Goal: Find specific page/section: Find specific page/section

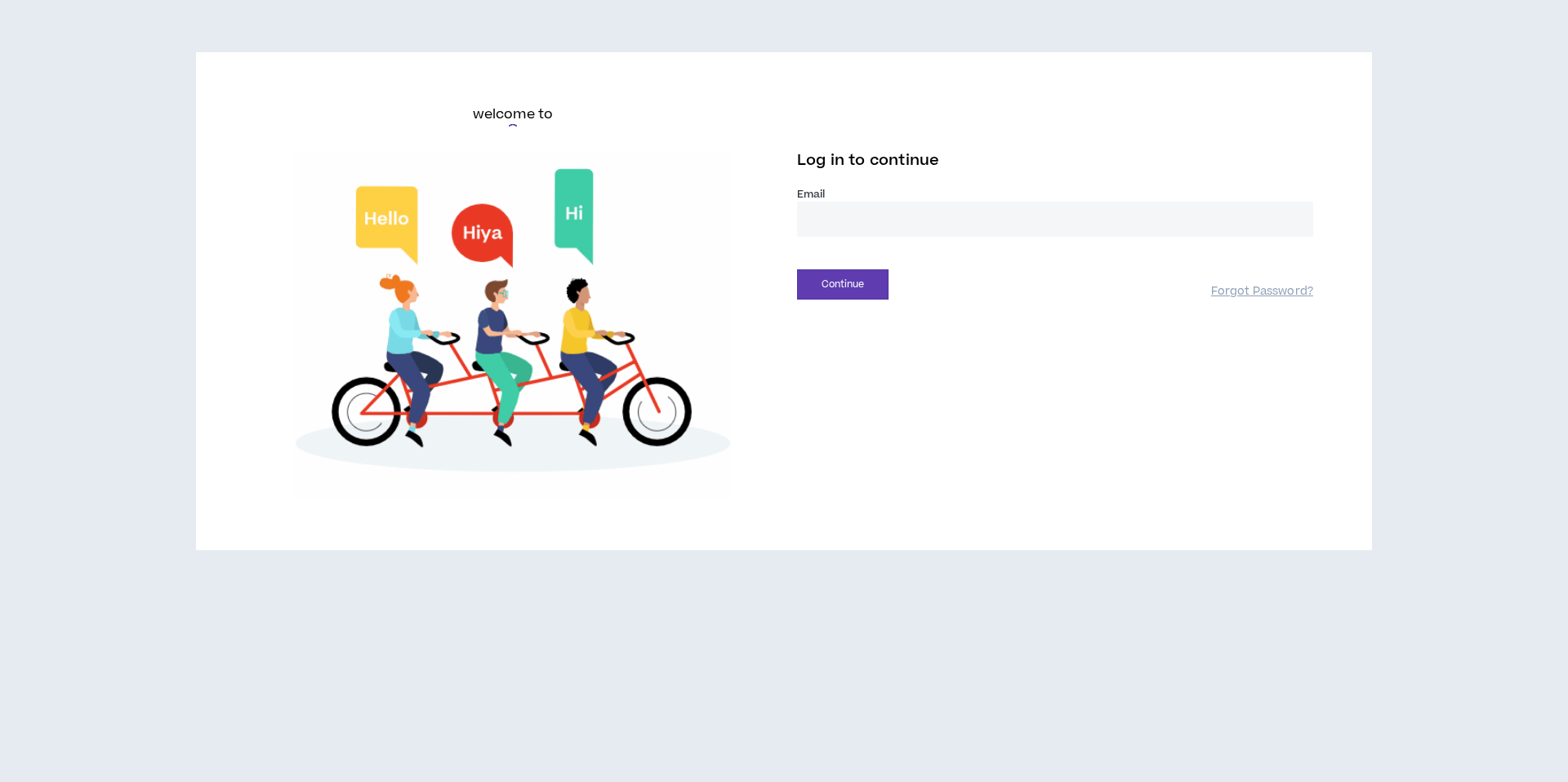
type input "**********"
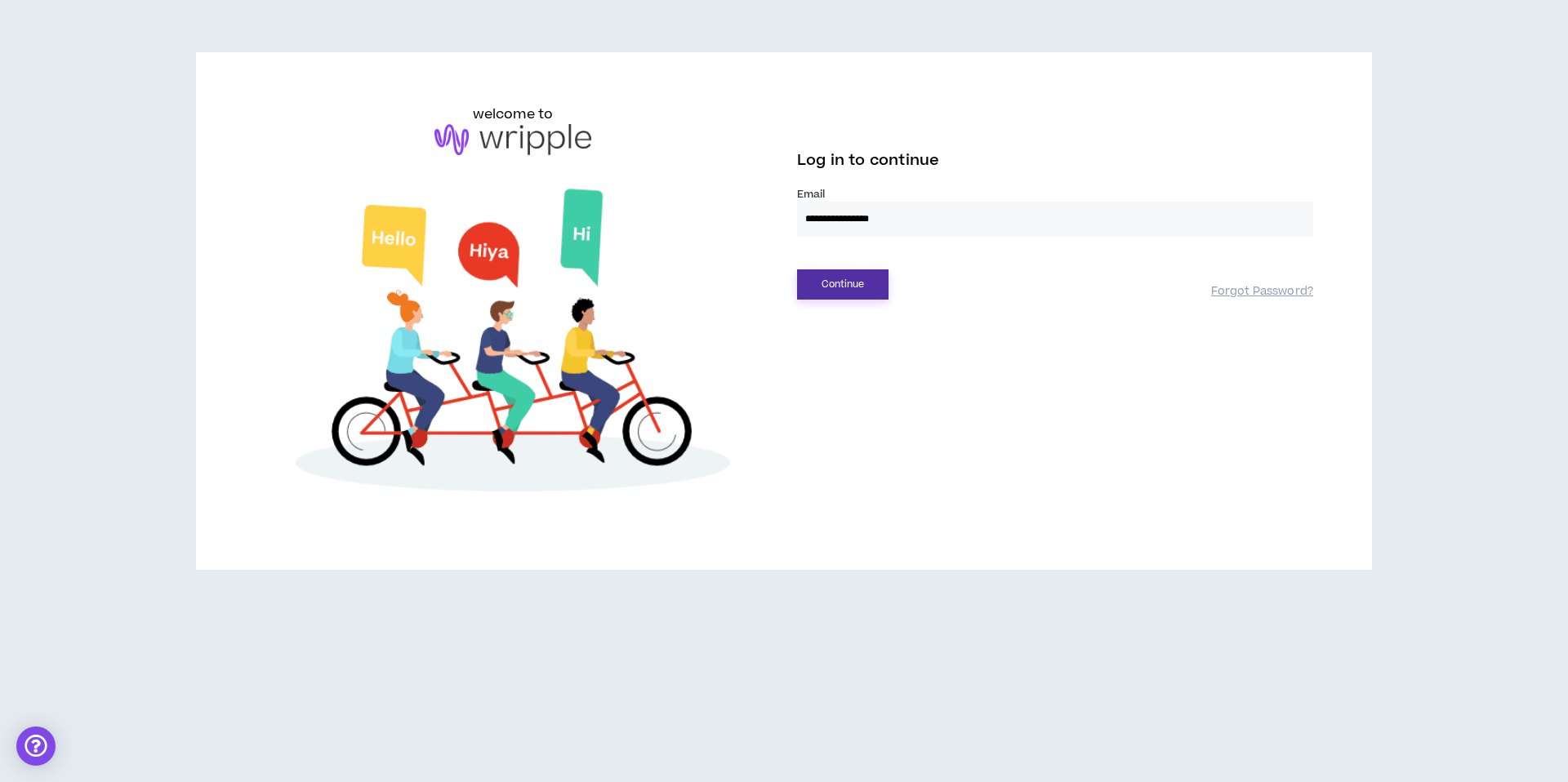
click at [883, 298] on button "Continue" at bounding box center [843, 284] width 91 height 30
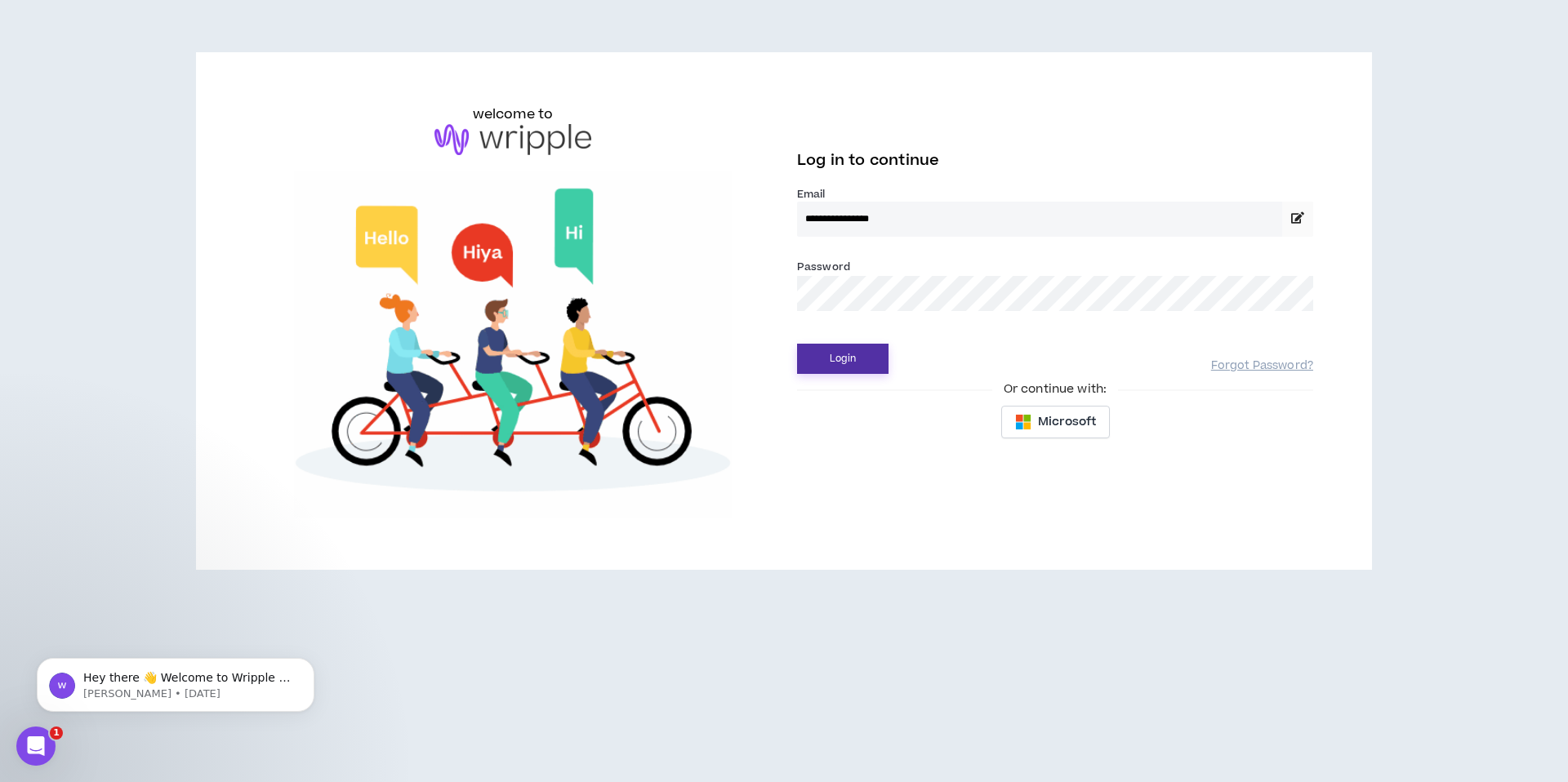
click at [867, 370] on button "Login" at bounding box center [843, 359] width 91 height 30
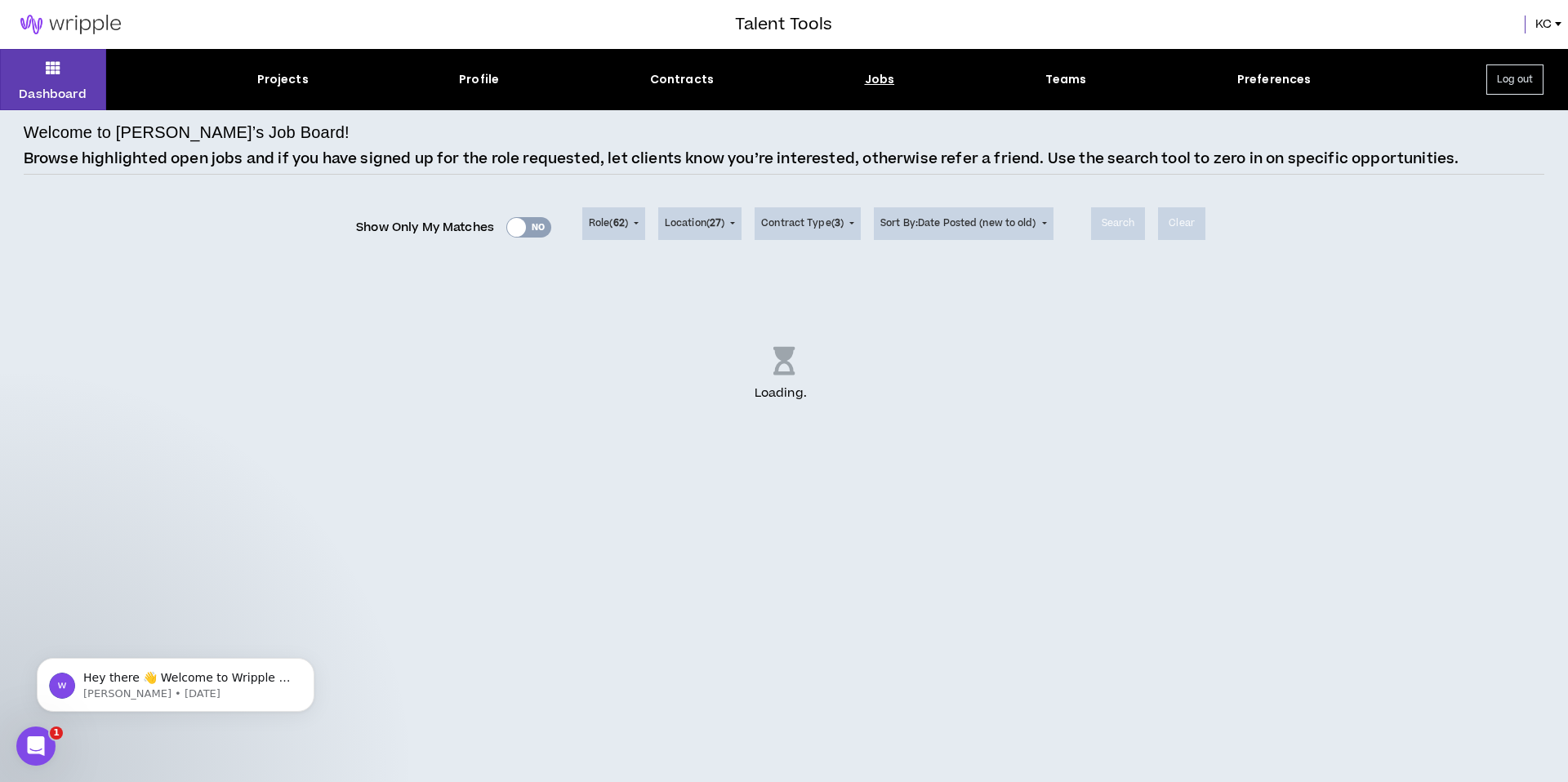
click at [362, 466] on div "Loading . .." at bounding box center [784, 374] width 1521 height 204
click at [273, 73] on div "Projects" at bounding box center [282, 80] width 52 height 18
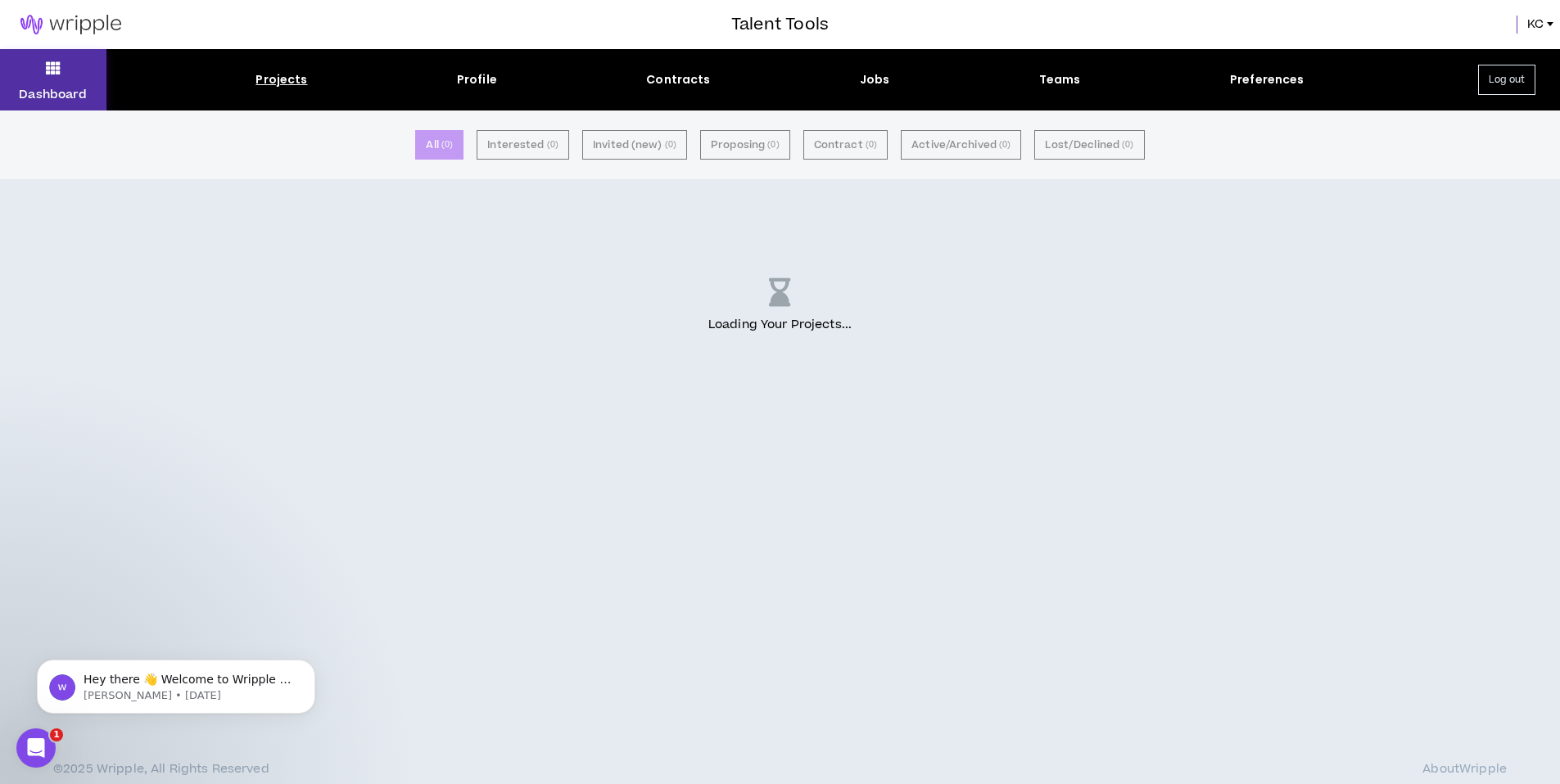
click at [62, 64] on button "Dashboard" at bounding box center [53, 80] width 106 height 62
